Goal: Obtain resource: Obtain resource

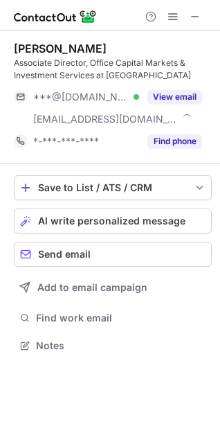
scroll to position [336, 220]
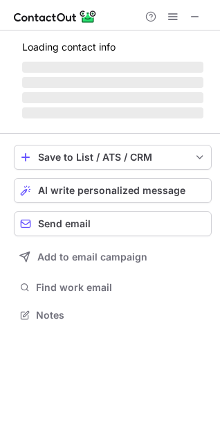
scroll to position [346, 220]
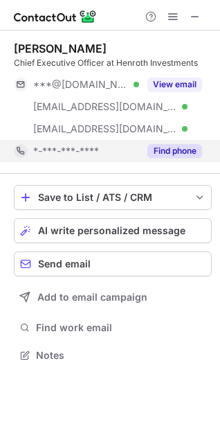
click at [163, 147] on button "Find phone" at bounding box center [174, 151] width 55 height 14
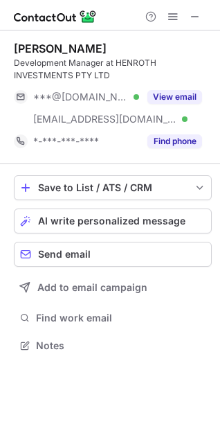
scroll to position [336, 220]
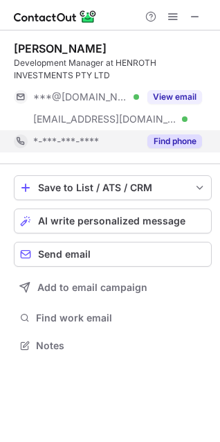
click at [184, 141] on button "Find phone" at bounding box center [174, 141] width 55 height 14
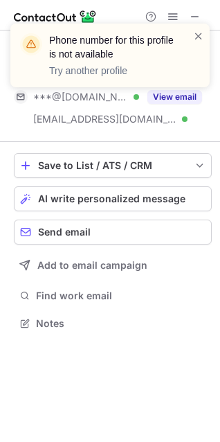
scroll to position [314, 220]
click at [197, 31] on span at bounding box center [198, 36] width 11 height 14
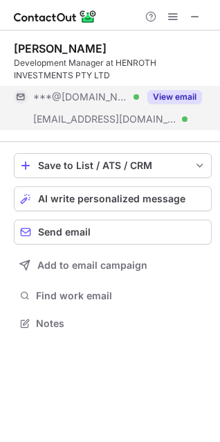
click at [177, 98] on button "View email" at bounding box center [174, 97] width 55 height 14
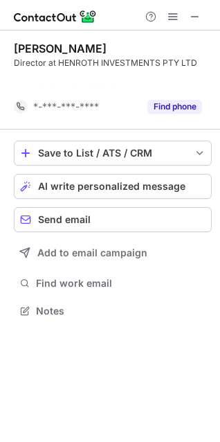
scroll to position [279, 220]
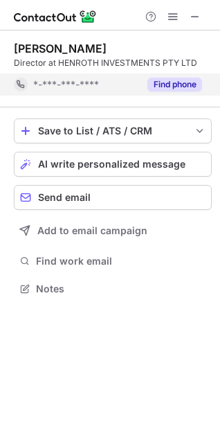
click at [184, 84] on button "Find phone" at bounding box center [174, 85] width 55 height 14
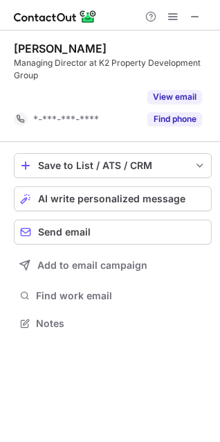
scroll to position [292, 220]
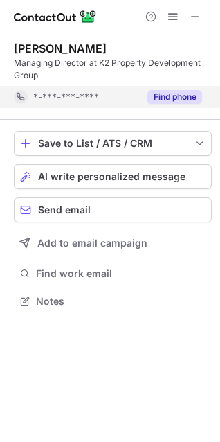
click at [179, 96] on button "Find phone" at bounding box center [174, 97] width 55 height 14
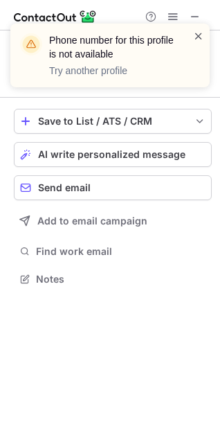
scroll to position [269, 220]
click at [199, 32] on span at bounding box center [198, 36] width 11 height 14
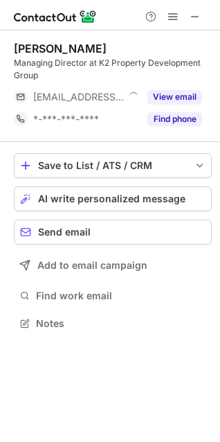
scroll to position [314, 220]
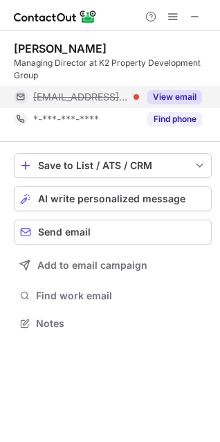
click at [167, 95] on button "View email" at bounding box center [174, 97] width 55 height 14
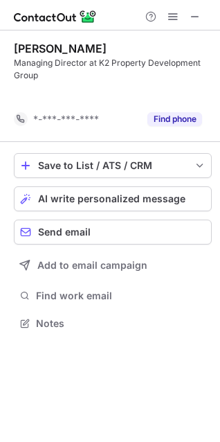
scroll to position [292, 220]
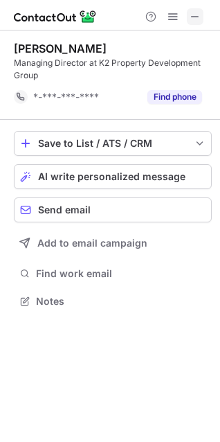
click at [195, 12] on span at bounding box center [195, 16] width 11 height 11
